Goal: Task Accomplishment & Management: Manage account settings

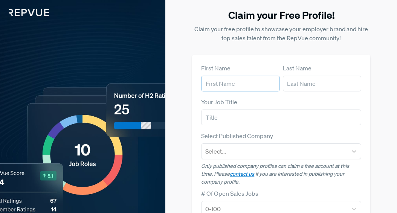
click at [236, 85] on input "text" at bounding box center [240, 84] width 78 height 16
type input "Katherine"
type input "Hoodikoff"
type input "[EMAIL_ADDRESS][DOMAIN_NAME]"
click at [257, 108] on div "Your Job Title" at bounding box center [281, 111] width 160 height 28
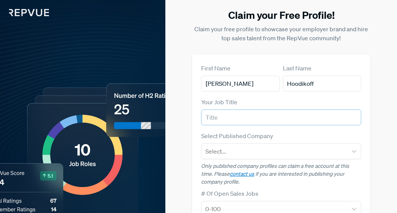
click at [256, 122] on input "text" at bounding box center [281, 117] width 160 height 16
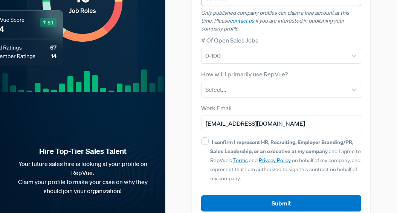
scroll to position [151, 0]
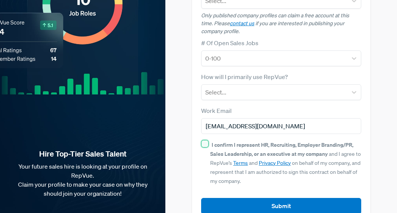
click at [208, 143] on input "I confirm I represent HR, Recruiting, Employer Branding/PR, Sales Leadership, o…" at bounding box center [205, 144] width 8 height 8
checkbox input "true"
click at [215, 100] on form "First Name Katherine Last Name Hoodikoff Your Job Title Select Published Compan…" at bounding box center [281, 63] width 160 height 301
click at [215, 92] on div at bounding box center [274, 92] width 138 height 11
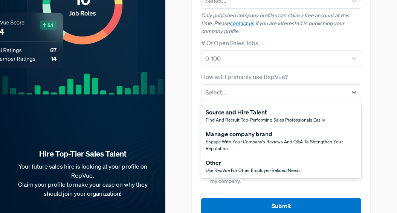
click at [228, 169] on span "Use RepVue for other employer-related needs" at bounding box center [252, 170] width 95 height 6
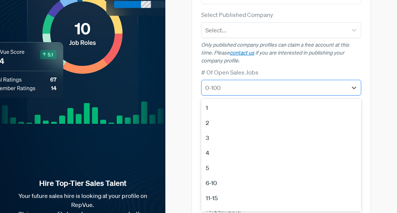
click at [225, 90] on div at bounding box center [274, 87] width 138 height 11
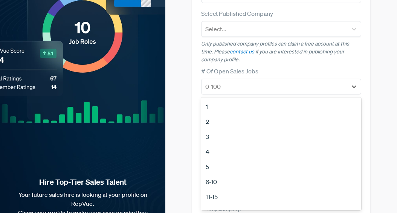
click at [215, 200] on div "11-15" at bounding box center [281, 196] width 160 height 15
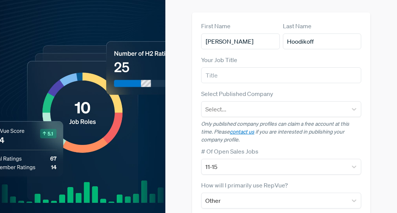
click at [222, 93] on label "Select Published Company" at bounding box center [237, 93] width 72 height 9
click at [222, 108] on div at bounding box center [274, 109] width 138 height 11
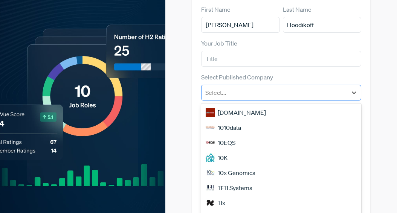
scroll to position [65, 0]
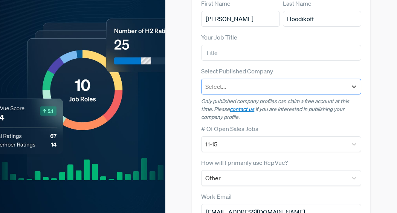
click at [225, 80] on div "Select..." at bounding box center [274, 87] width 146 height 14
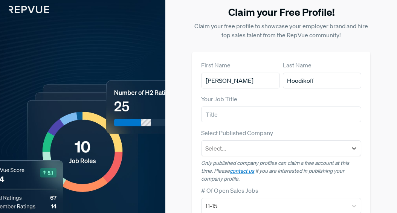
scroll to position [0, 0]
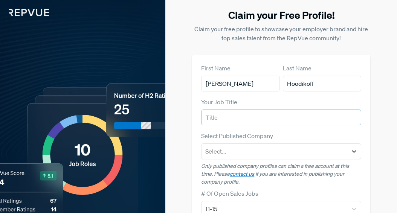
click at [219, 117] on input "text" at bounding box center [281, 117] width 160 height 16
click at [221, 155] on div at bounding box center [274, 151] width 138 height 11
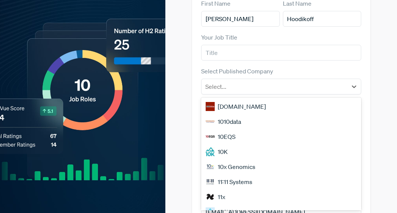
scroll to position [65, 0]
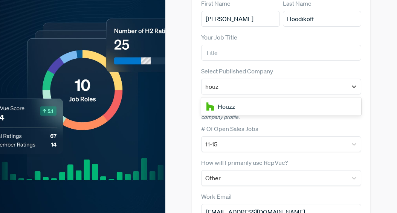
type input "houzz"
click at [232, 106] on div "Houzz" at bounding box center [281, 106] width 160 height 15
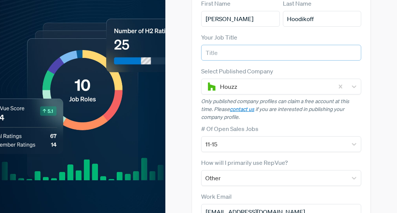
click at [219, 52] on input "text" at bounding box center [281, 53] width 160 height 16
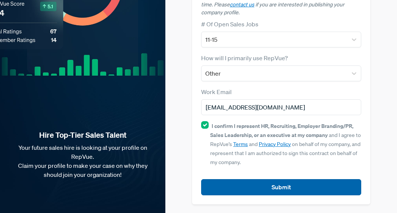
type input "Sr. Recruiter"
click at [290, 184] on button "Submit" at bounding box center [281, 187] width 160 height 16
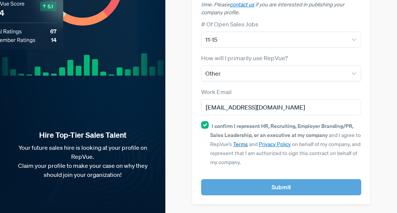
scroll to position [178, 0]
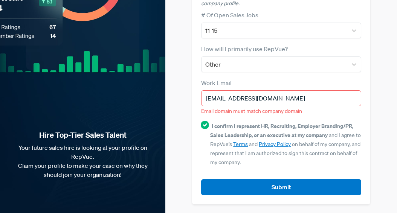
click at [280, 97] on input "katya.hoodikoff@gmail.com" at bounding box center [281, 98] width 160 height 16
drag, startPoint x: 281, startPoint y: 98, endPoint x: 262, endPoint y: 98, distance: 18.8
click at [263, 98] on input "katya.hoodikoff@gmail.com" at bounding box center [281, 98] width 160 height 16
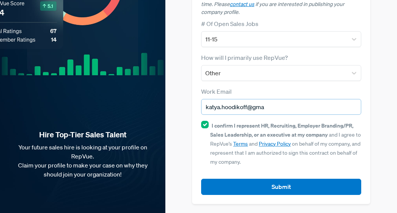
scroll to position [169, 0]
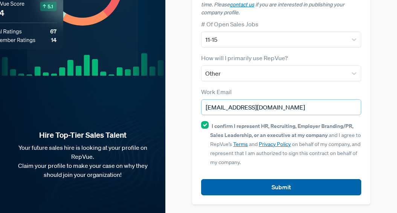
type input "katya.hoodikoff@houzz.com"
click at [286, 187] on button "Submit" at bounding box center [281, 187] width 160 height 16
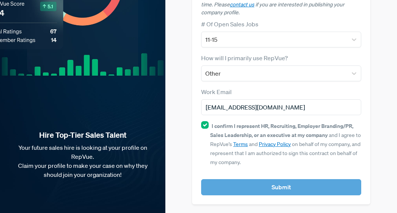
scroll to position [0, 0]
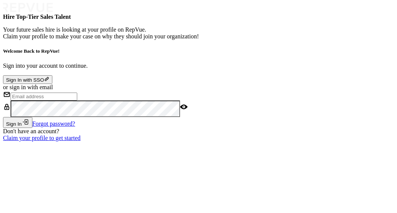
click at [52, 75] on button "Sign In with SSO" at bounding box center [27, 79] width 49 height 9
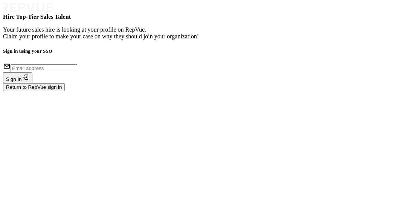
click at [77, 72] on input "email" at bounding box center [44, 68] width 67 height 8
drag, startPoint x: 290, startPoint y: 96, endPoint x: 262, endPoint y: 96, distance: 28.2
click at [77, 72] on input "katya.hoodikoff@gmail.com" at bounding box center [44, 68] width 67 height 8
type input "katya.hoodikoff@houzz.com"
click at [296, 91] on form "katya.hoodikoff@houzz.com Sign In Return to RepVue sign in" at bounding box center [198, 76] width 391 height 29
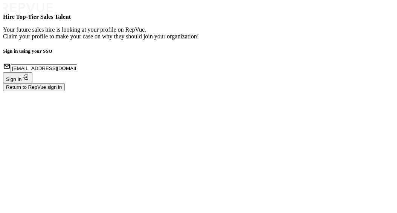
click at [29, 81] on icon "submit" at bounding box center [26, 77] width 8 height 8
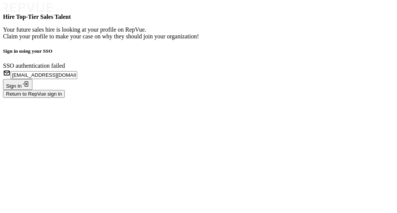
click at [77, 79] on input "katya.hoodikoff@houzz.com" at bounding box center [44, 75] width 67 height 8
click at [65, 98] on button "Return to RepVue sign in" at bounding box center [34, 94] width 62 height 8
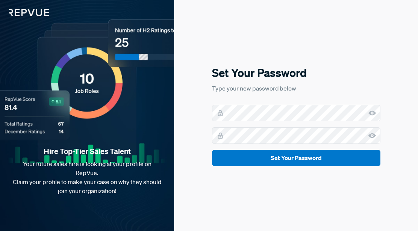
click at [372, 110] on icon at bounding box center [373, 113] width 8 height 8
click at [212, 150] on button "Set Your Password" at bounding box center [296, 158] width 169 height 16
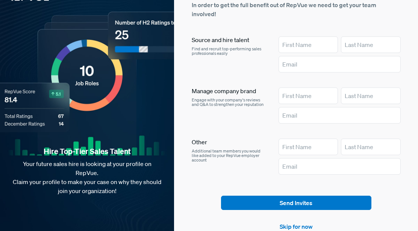
scroll to position [15, 0]
click at [292, 225] on link "Skip for now" at bounding box center [296, 226] width 33 height 9
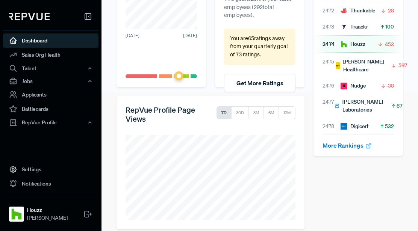
scroll to position [147, 0]
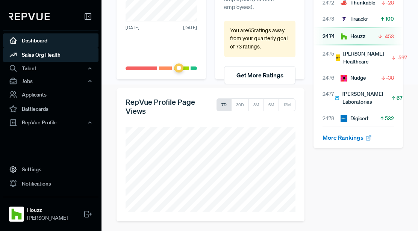
click at [44, 55] on link "Sales Org Health" at bounding box center [51, 55] width 96 height 14
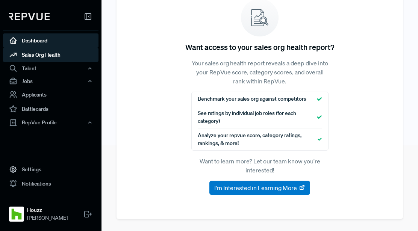
click at [34, 45] on link "Dashboard" at bounding box center [51, 40] width 96 height 14
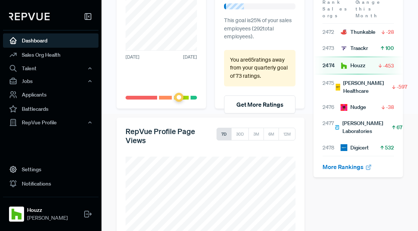
scroll to position [147, 0]
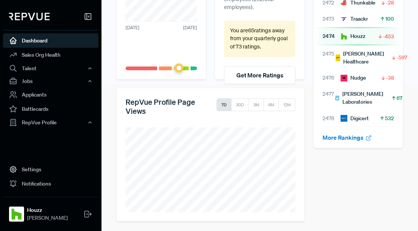
click at [353, 32] on div "Houzz" at bounding box center [353, 36] width 25 height 8
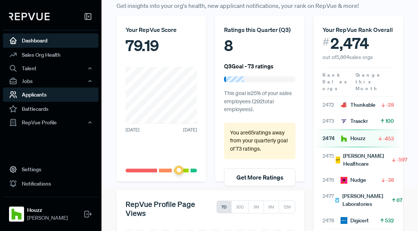
scroll to position [0, 0]
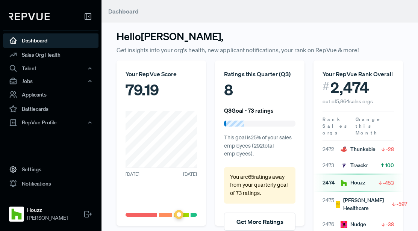
click at [122, 8] on span "Dashboard" at bounding box center [123, 12] width 30 height 8
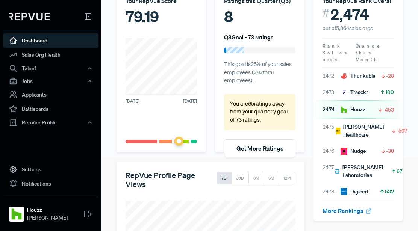
scroll to position [102, 0]
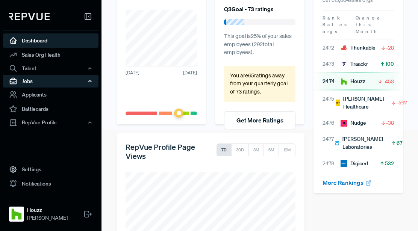
click at [93, 81] on div "Jobs" at bounding box center [51, 81] width 96 height 13
click at [90, 79] on icon "button" at bounding box center [89, 81] width 5 height 5
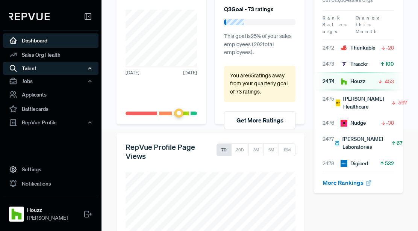
click at [90, 69] on icon "button" at bounding box center [89, 68] width 5 height 5
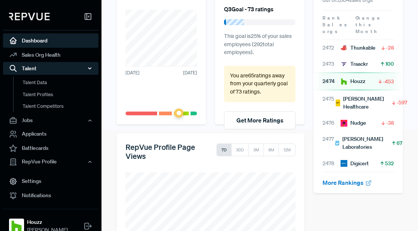
click at [90, 70] on icon "button" at bounding box center [89, 68] width 5 height 5
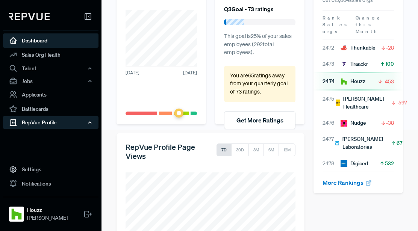
click at [85, 123] on div "RepVue Profile" at bounding box center [51, 122] width 96 height 13
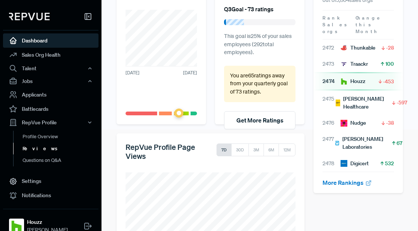
click at [39, 147] on link "Reviews" at bounding box center [61, 149] width 96 height 12
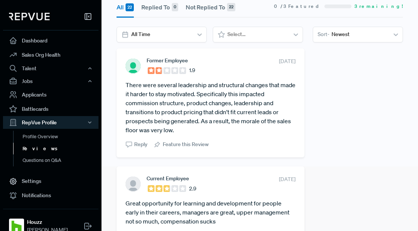
scroll to position [61, 0]
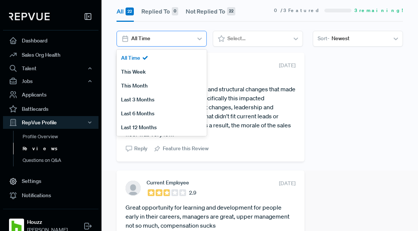
click at [192, 34] on div "All Time" at bounding box center [161, 38] width 64 height 12
click at [161, 89] on div "This Month" at bounding box center [162, 86] width 90 height 14
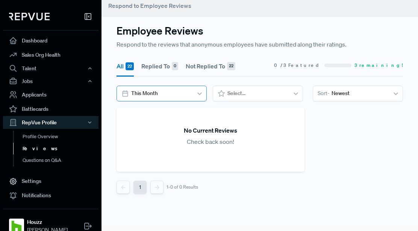
click at [158, 95] on div at bounding box center [160, 93] width 59 height 9
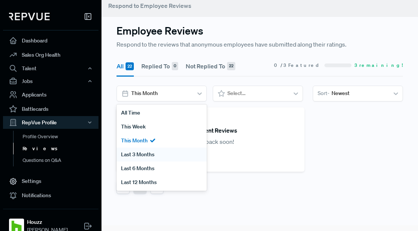
click at [160, 157] on div "Last 3 Months" at bounding box center [162, 155] width 90 height 14
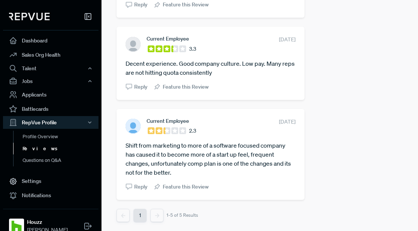
scroll to position [368, 0]
